Goal: Task Accomplishment & Management: Manage account settings

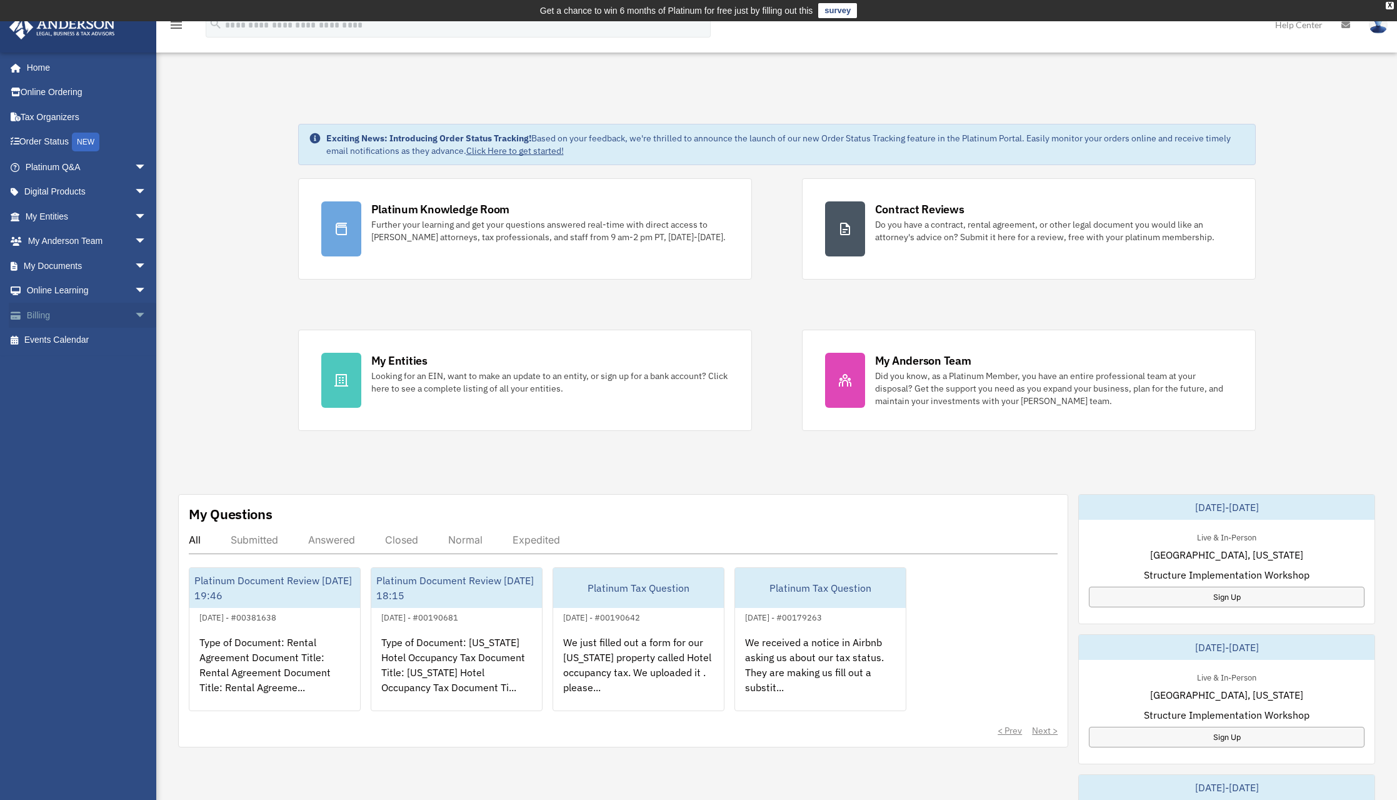
click at [134, 317] on span "arrow_drop_down" at bounding box center [146, 316] width 25 height 26
click at [96, 339] on link "$ Open Invoices" at bounding box center [92, 341] width 148 height 26
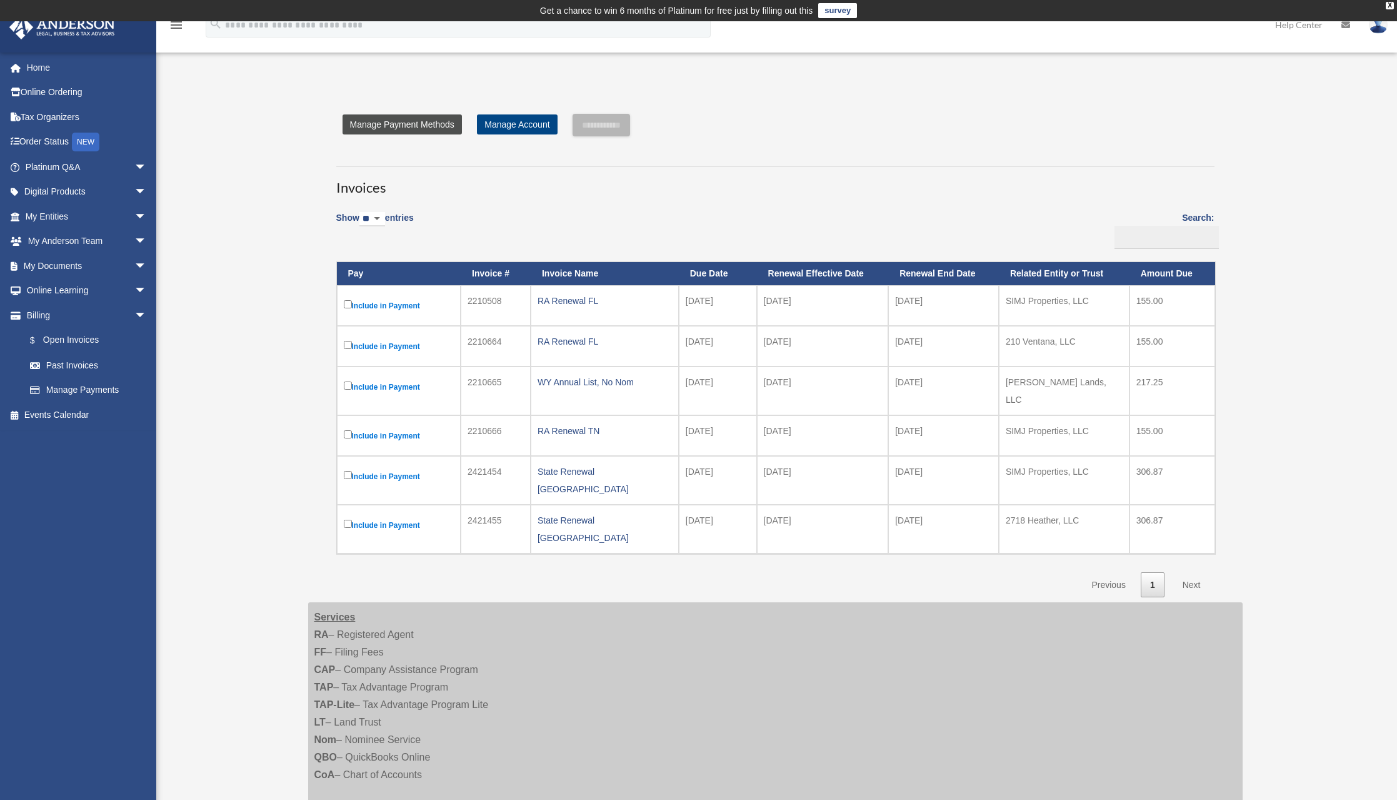
click at [428, 124] on link "Manage Payment Methods" at bounding box center [402, 124] width 119 height 20
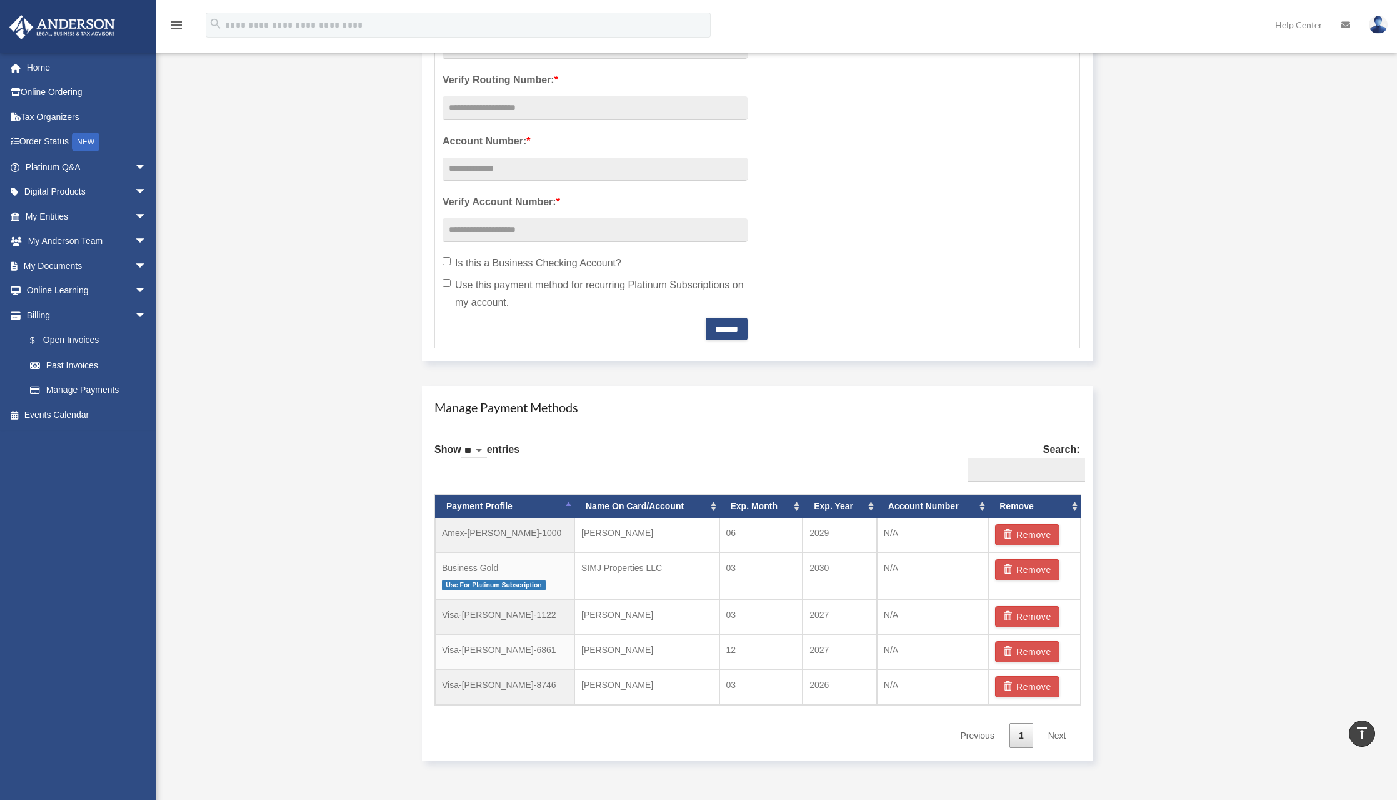
scroll to position [625, 0]
